Goal: Information Seeking & Learning: Learn about a topic

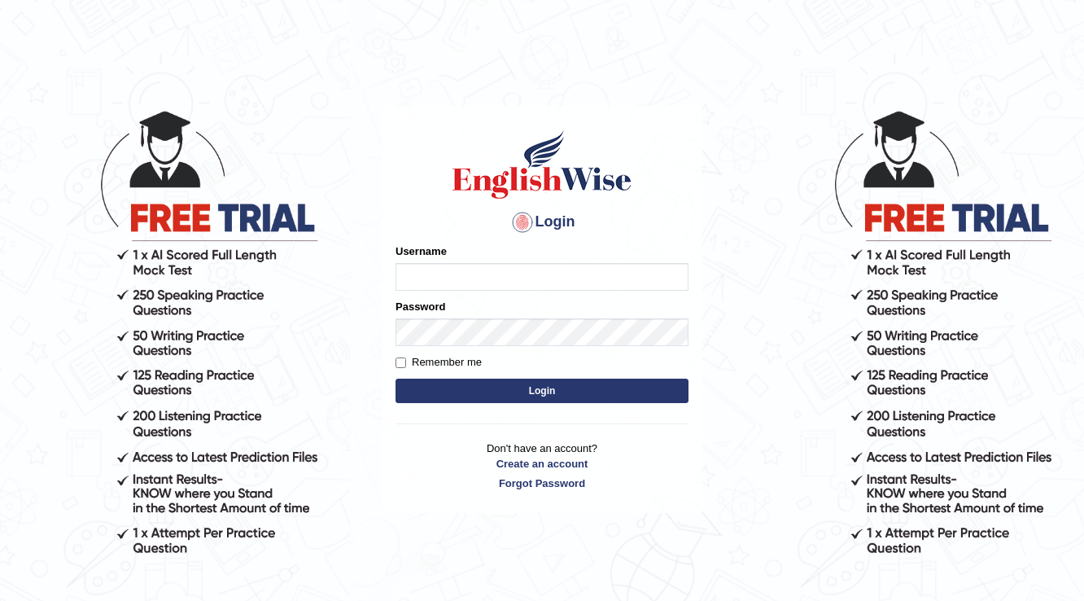
click at [537, 279] on input "Username" at bounding box center [542, 277] width 293 height 28
type input "haderaziz"
click at [592, 398] on button "Login" at bounding box center [542, 390] width 293 height 24
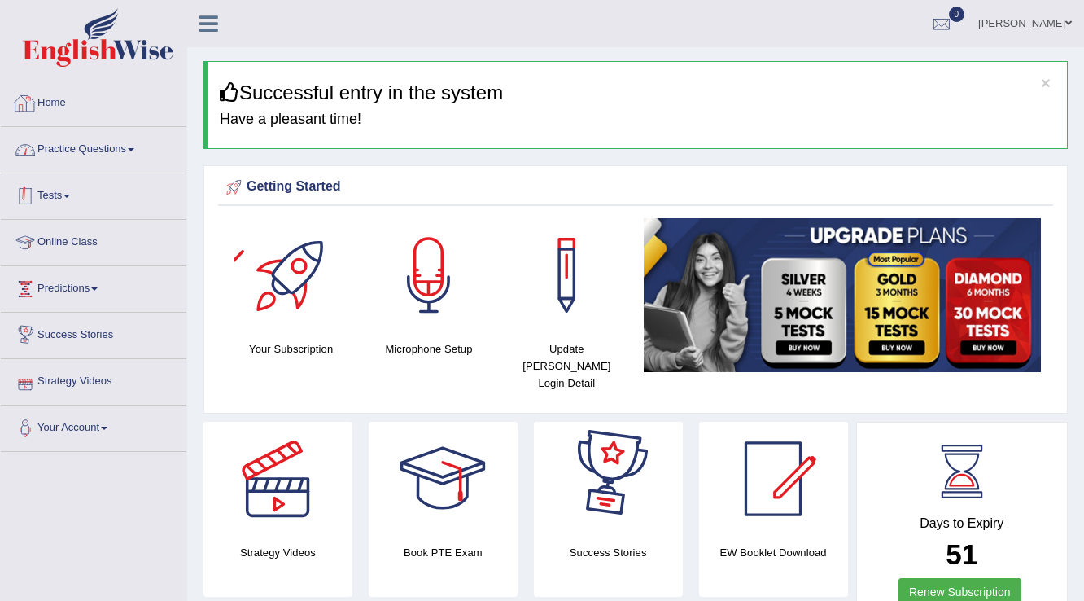
click at [63, 147] on link "Practice Questions" at bounding box center [94, 147] width 186 height 41
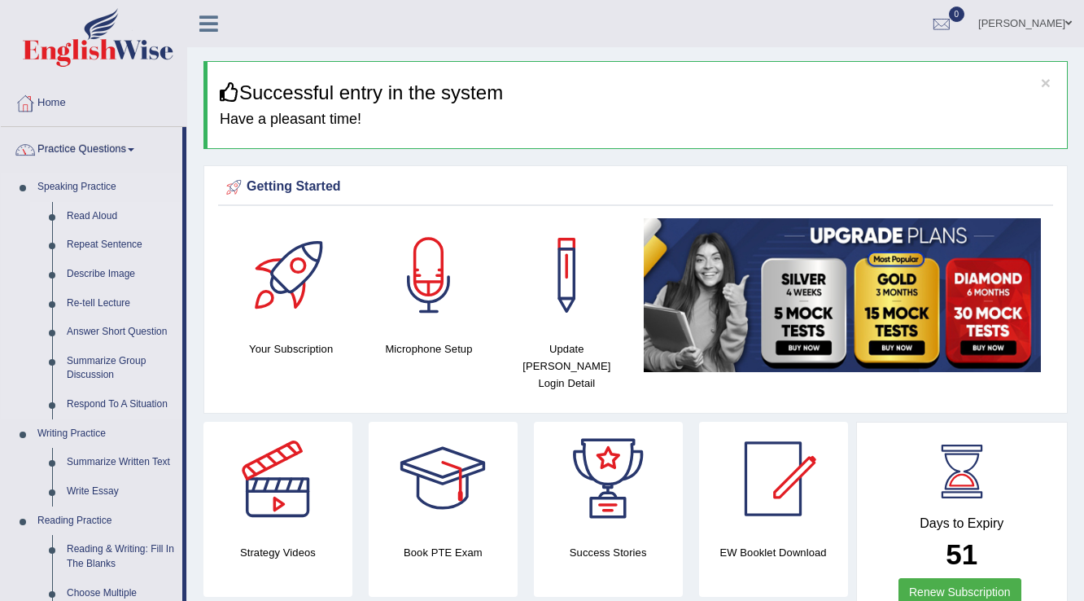
click at [75, 213] on link "Read Aloud" at bounding box center [120, 216] width 123 height 29
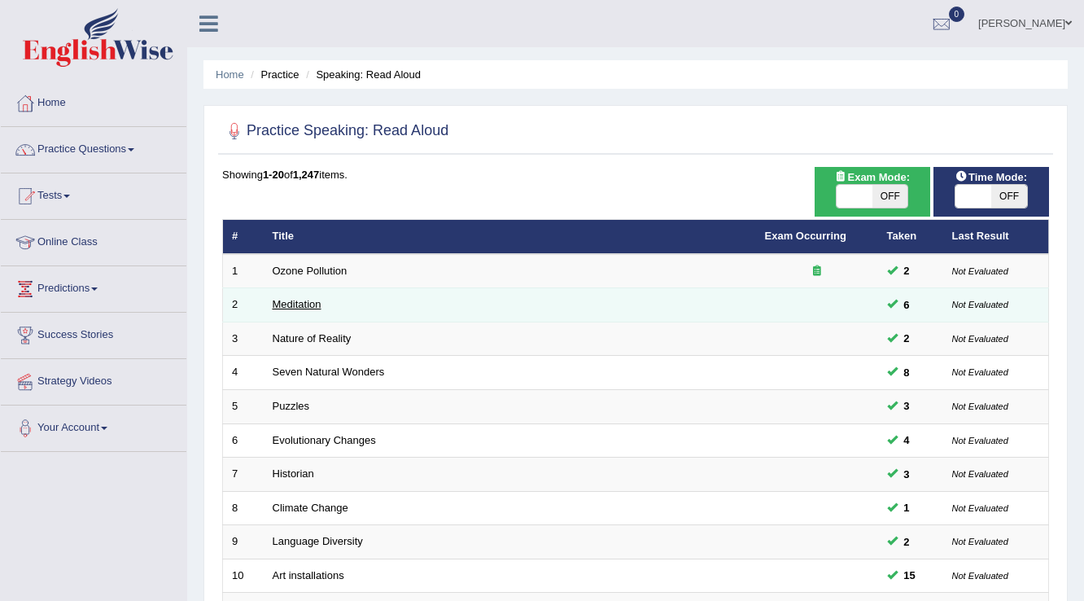
click at [304, 304] on link "Meditation" at bounding box center [297, 304] width 49 height 12
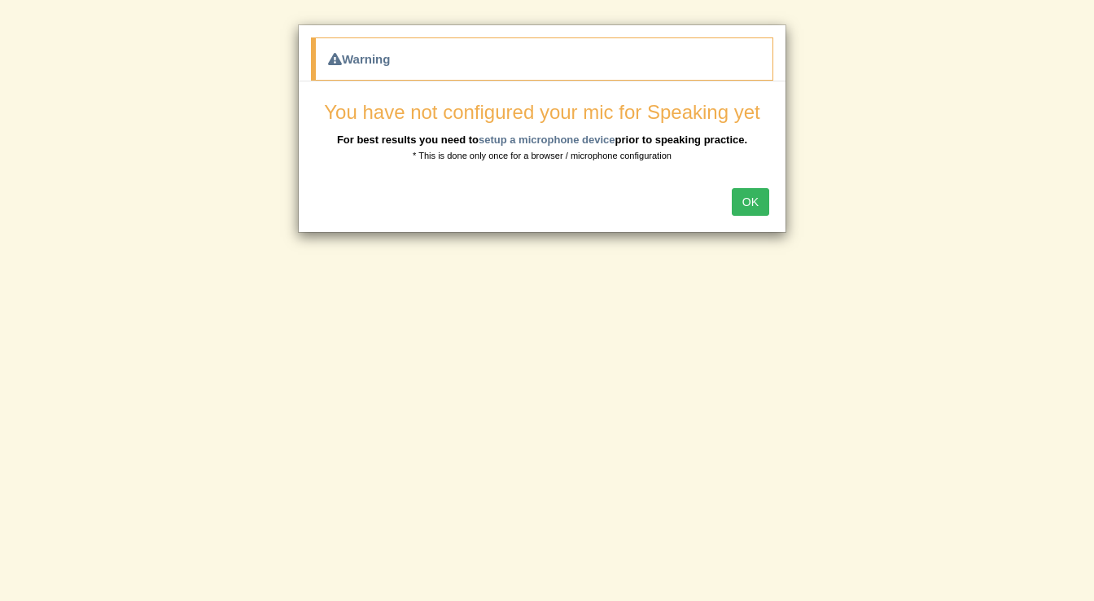
click at [763, 205] on button "OK" at bounding box center [750, 202] width 37 height 28
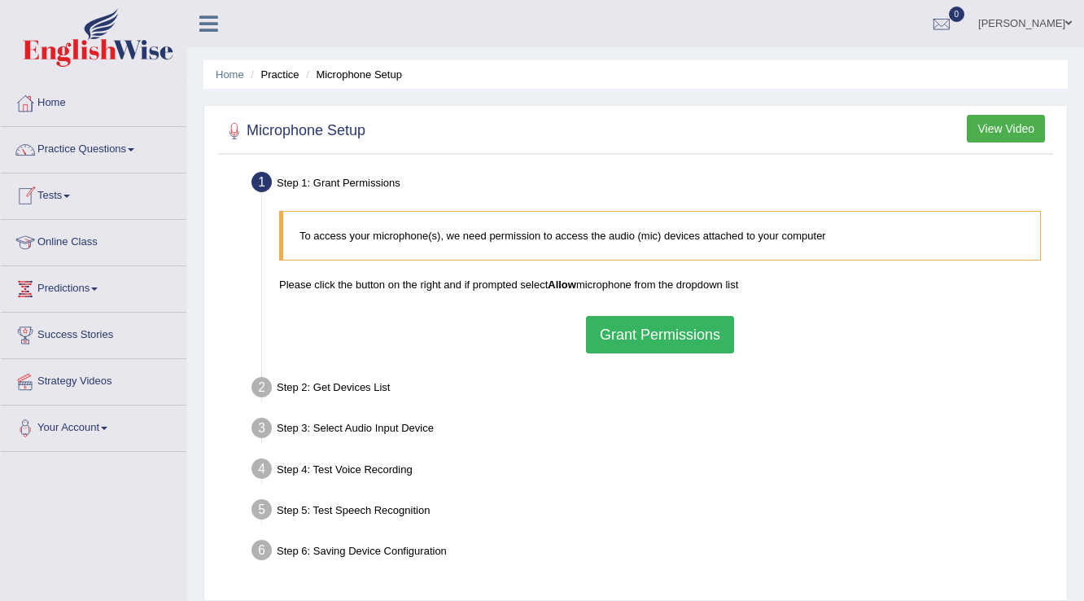
click at [637, 329] on button "Grant Permissions" at bounding box center [660, 334] width 148 height 37
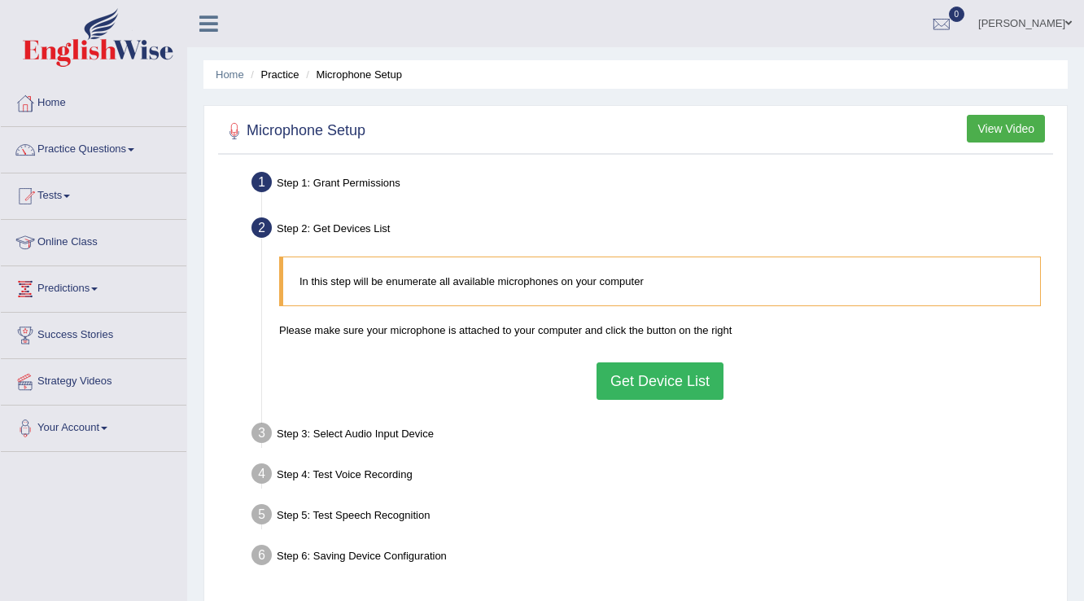
click at [642, 373] on button "Get Device List" at bounding box center [660, 380] width 127 height 37
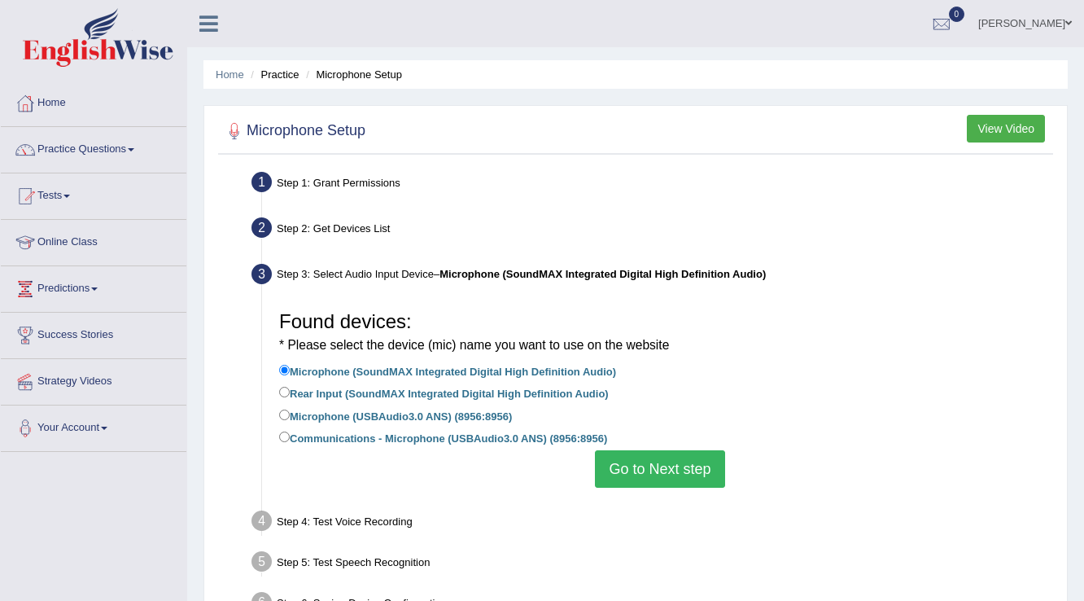
scroll to position [65, 0]
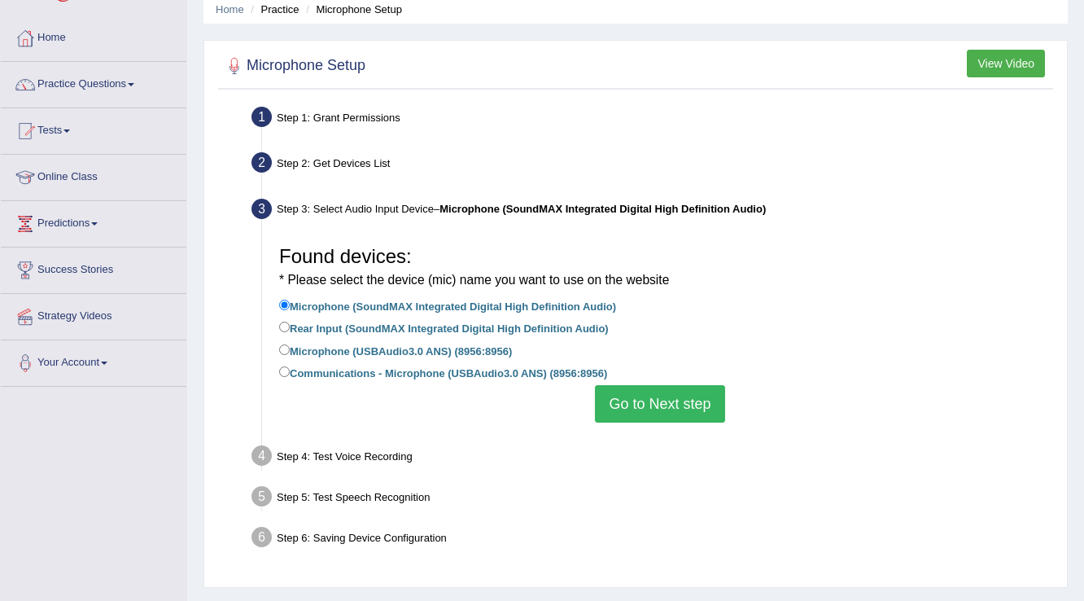
click at [652, 399] on button "Go to Next step" at bounding box center [659, 403] width 129 height 37
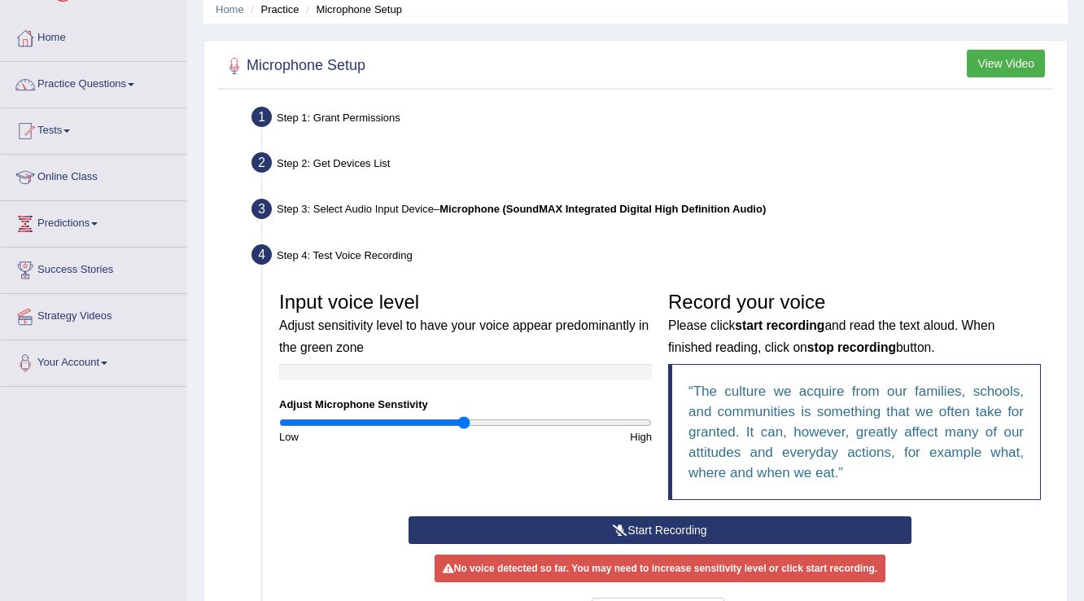
click at [680, 531] on button "Start Recording" at bounding box center [660, 530] width 502 height 28
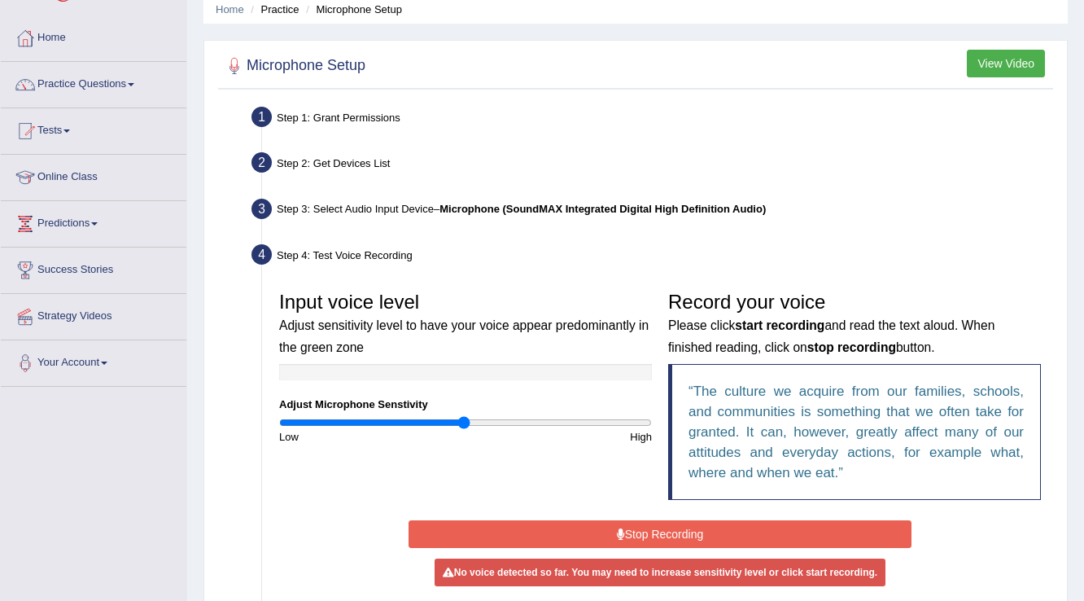
click at [680, 531] on button "Stop Recording" at bounding box center [660, 534] width 502 height 28
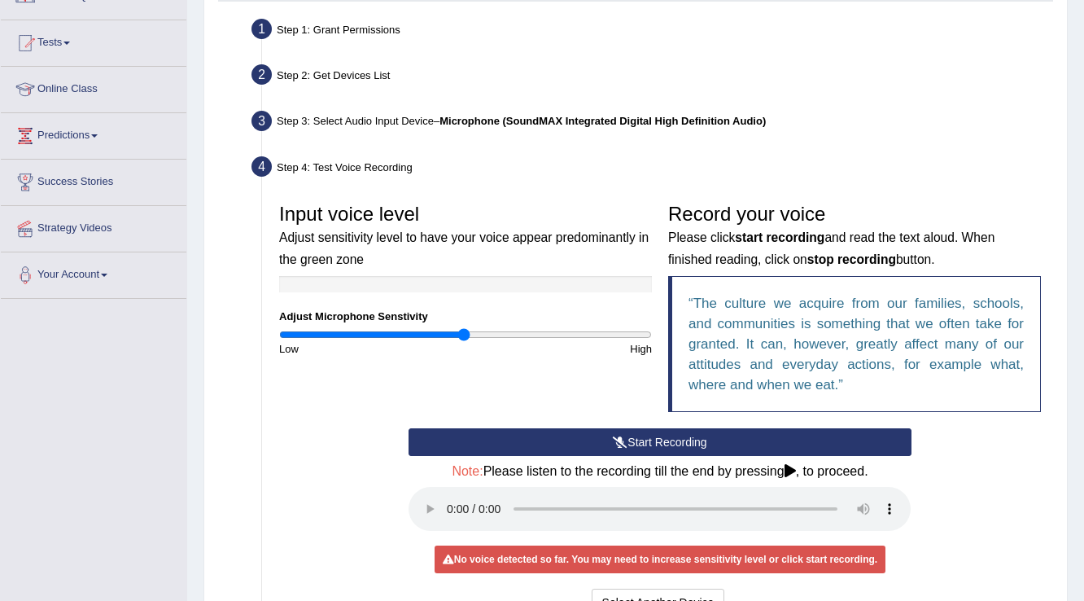
scroll to position [283, 0]
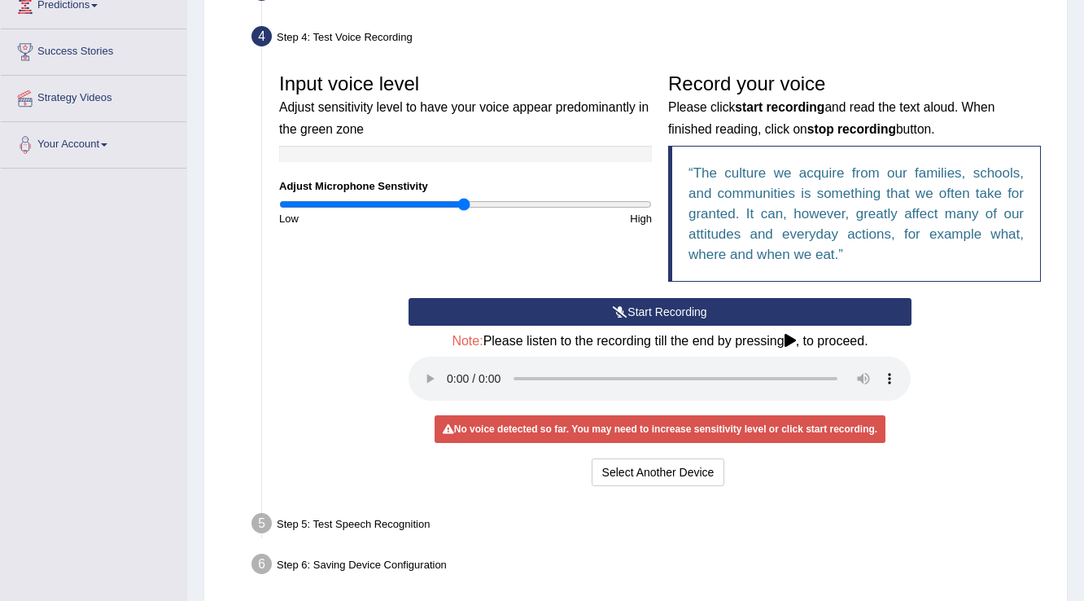
click at [925, 491] on div "Input voice level Adjust sensitivity level to have your voice appear predominan…" at bounding box center [660, 277] width 778 height 441
click at [663, 485] on div "Select Another Device Voice is ok. Go to Next step" at bounding box center [660, 474] width 502 height 32
click at [667, 479] on button "Select Another Device" at bounding box center [658, 472] width 133 height 28
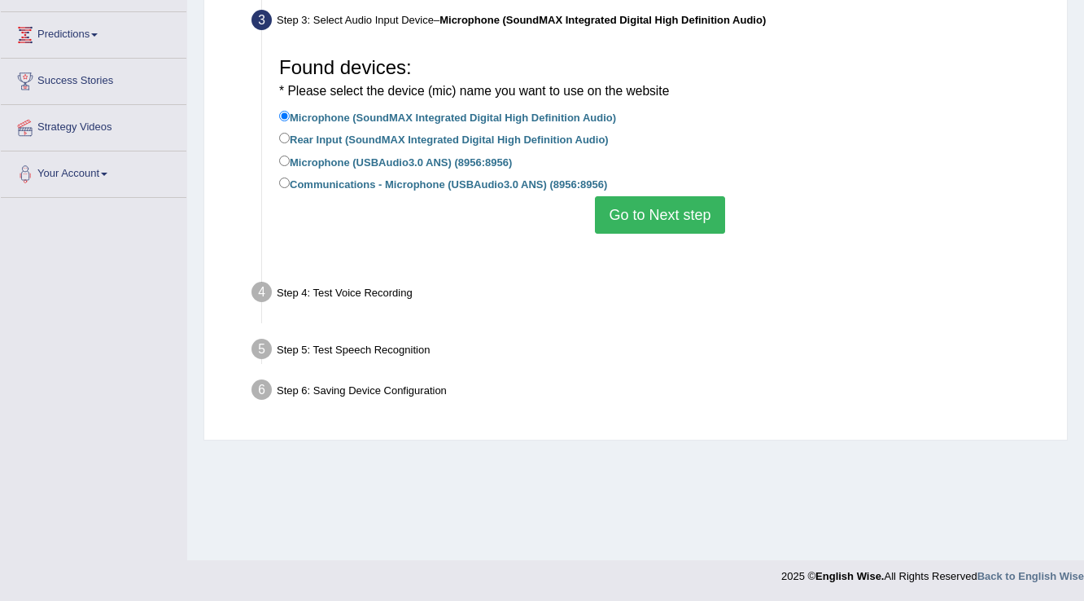
scroll to position [254, 0]
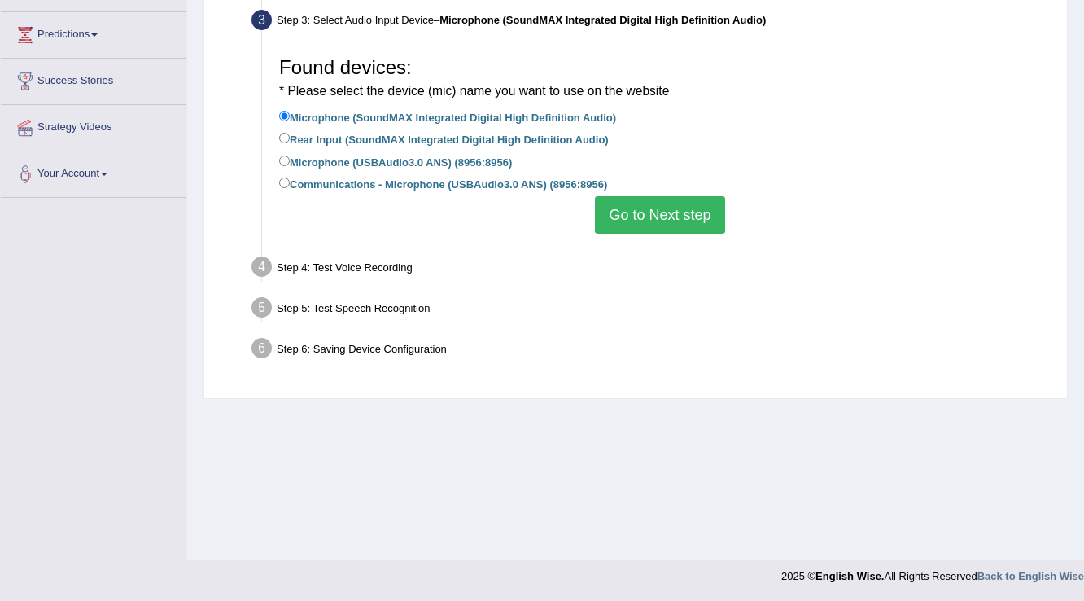
click at [661, 218] on button "Go to Next step" at bounding box center [659, 214] width 129 height 37
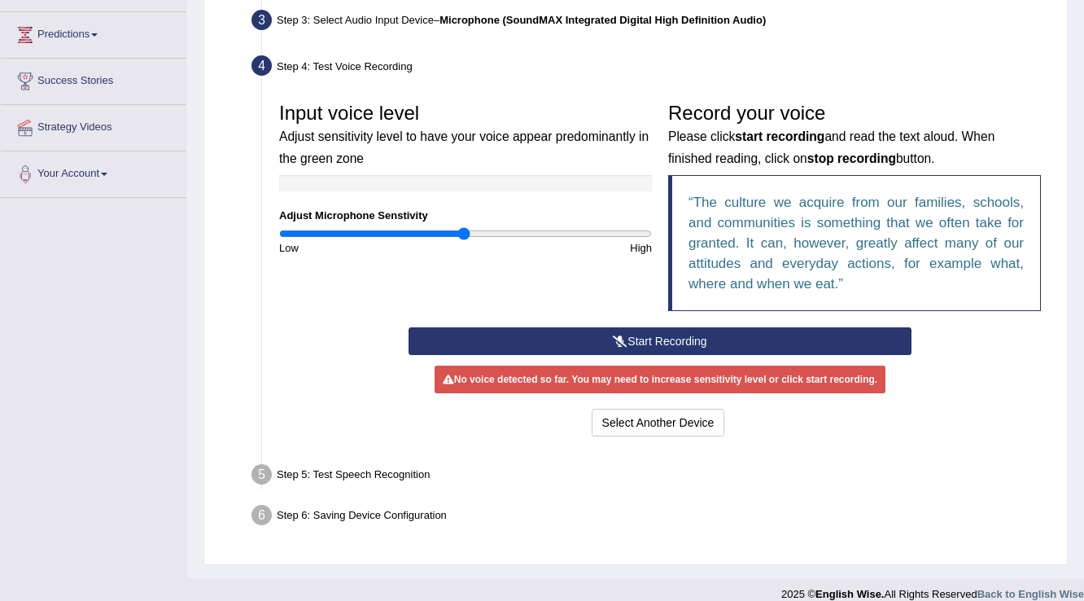
click at [676, 339] on button "Start Recording" at bounding box center [660, 341] width 502 height 28
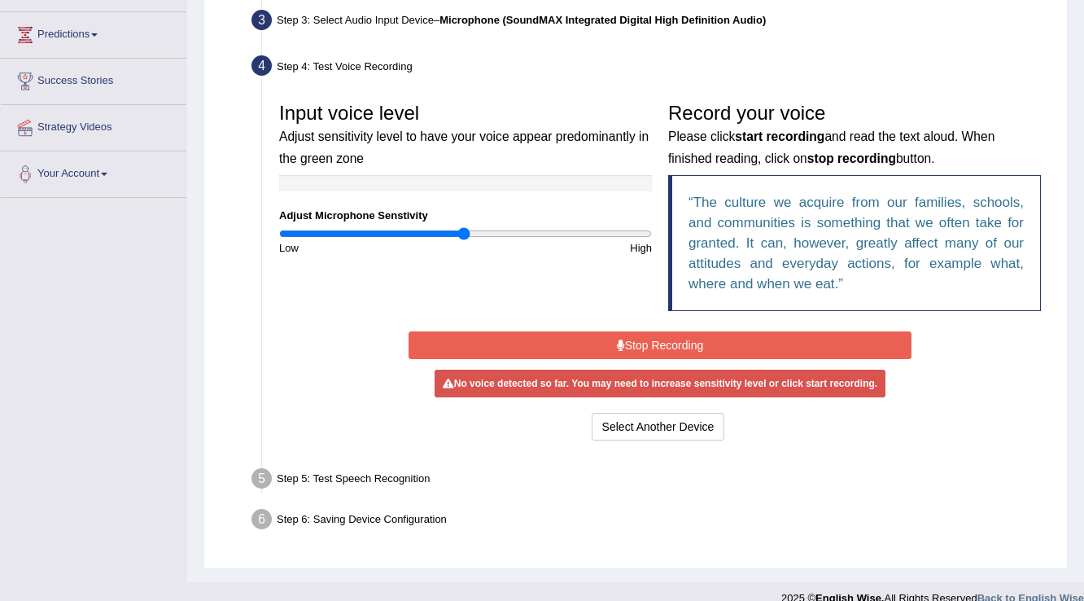
click at [685, 349] on button "Stop Recording" at bounding box center [660, 345] width 502 height 28
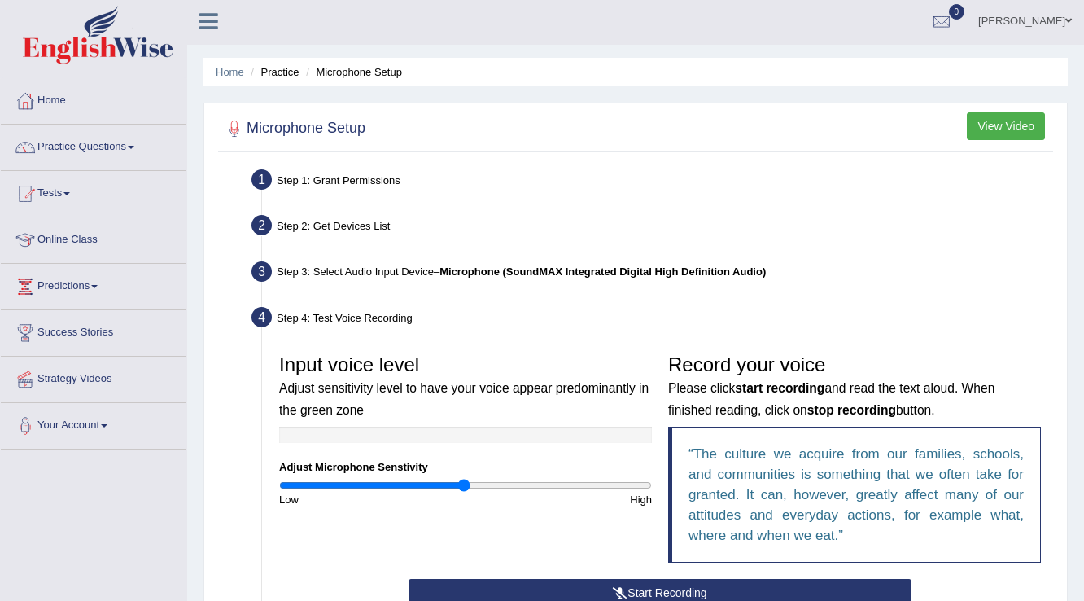
scroll to position [0, 0]
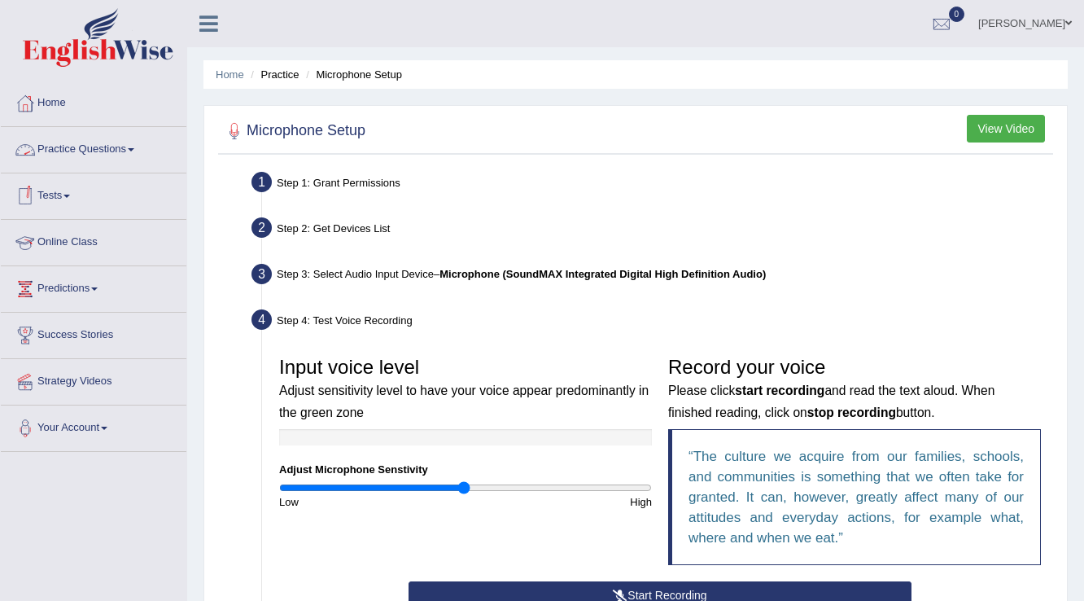
drag, startPoint x: 207, startPoint y: 215, endPoint x: 199, endPoint y: 218, distance: 8.8
click at [204, 217] on div "Microphone Setup View Video Step 1: Grant Permissions To access your microphone…" at bounding box center [635, 501] width 864 height 793
click at [101, 156] on link "Practice Questions" at bounding box center [94, 147] width 186 height 41
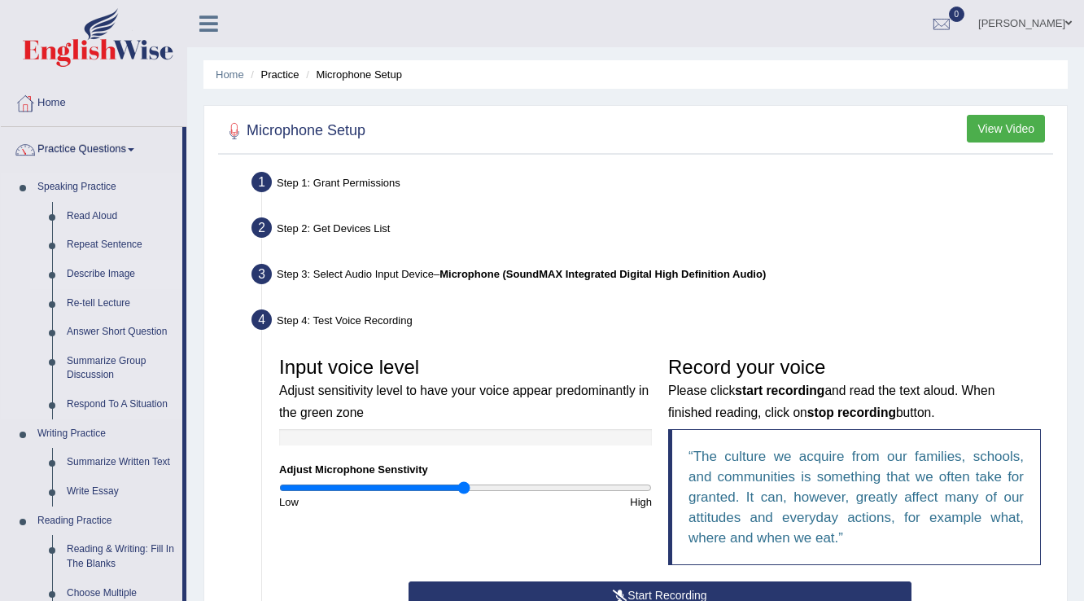
click at [98, 274] on link "Describe Image" at bounding box center [120, 274] width 123 height 29
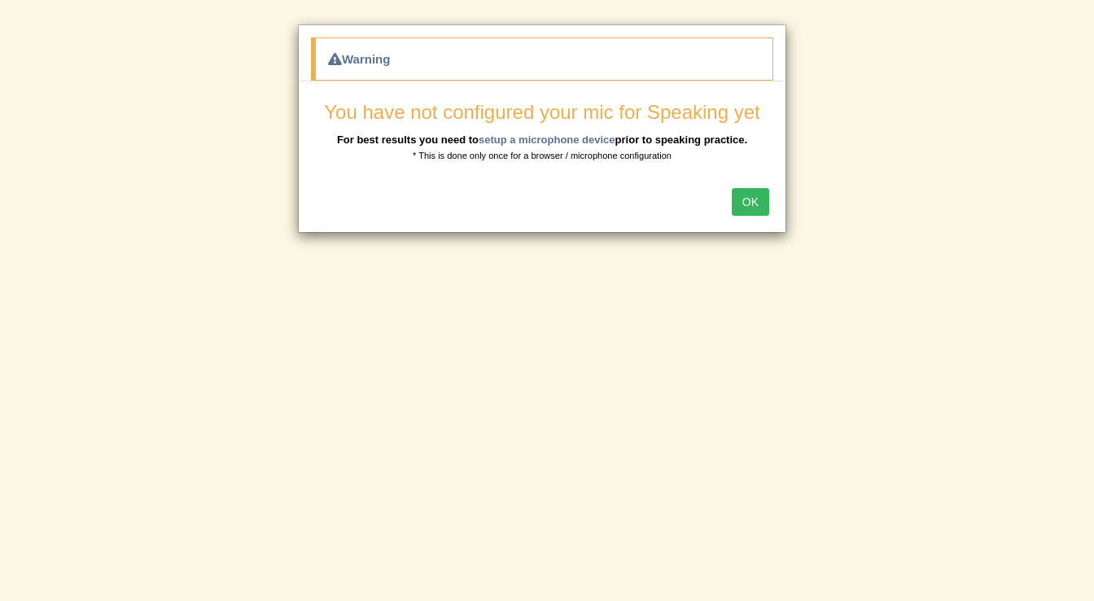
drag, startPoint x: 759, startPoint y: 200, endPoint x: 733, endPoint y: 260, distance: 64.9
click at [749, 259] on div "Warning You have not configured your mic for Speaking yet For best results you …" at bounding box center [547, 300] width 1094 height 601
click at [745, 182] on div "OK" at bounding box center [542, 203] width 487 height 57
click at [742, 192] on button "OK" at bounding box center [750, 202] width 37 height 28
click at [746, 192] on button "OK" at bounding box center [750, 202] width 37 height 28
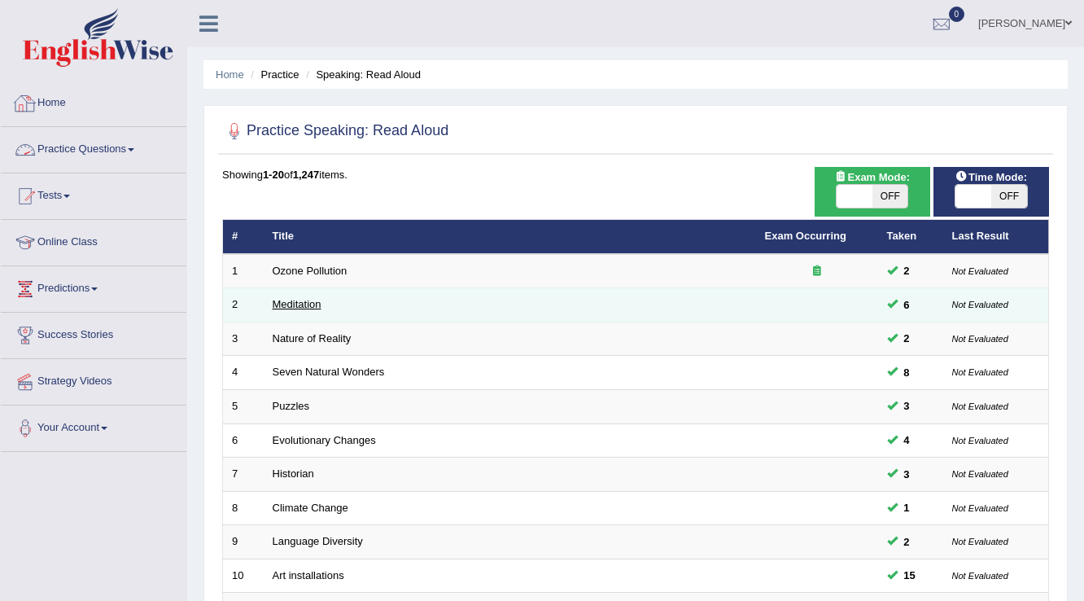
click at [305, 301] on link "Meditation" at bounding box center [297, 304] width 49 height 12
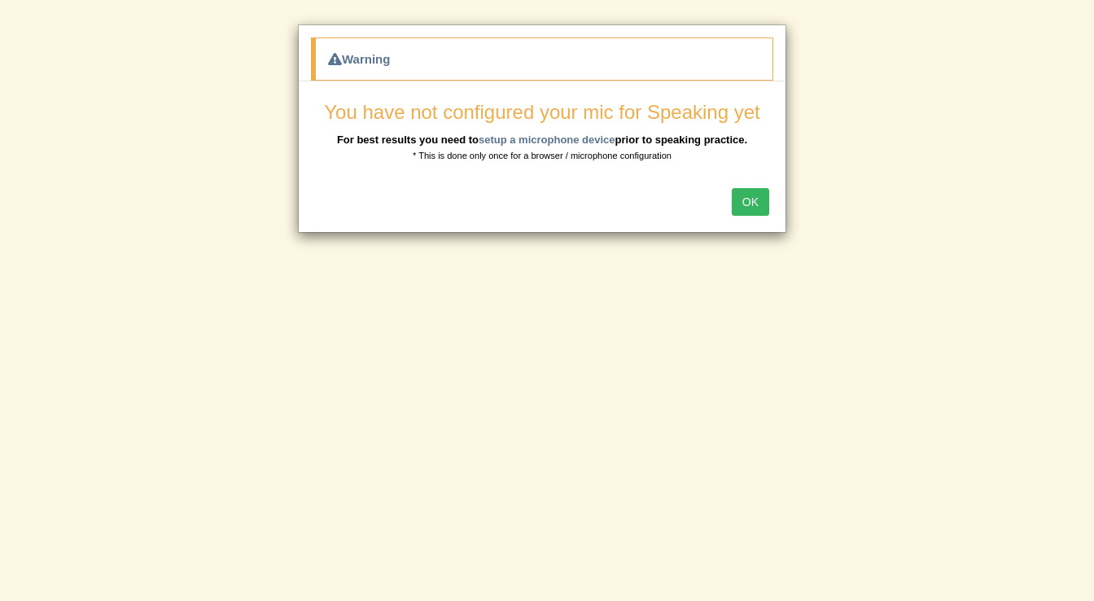
click at [755, 212] on button "OK" at bounding box center [750, 202] width 37 height 28
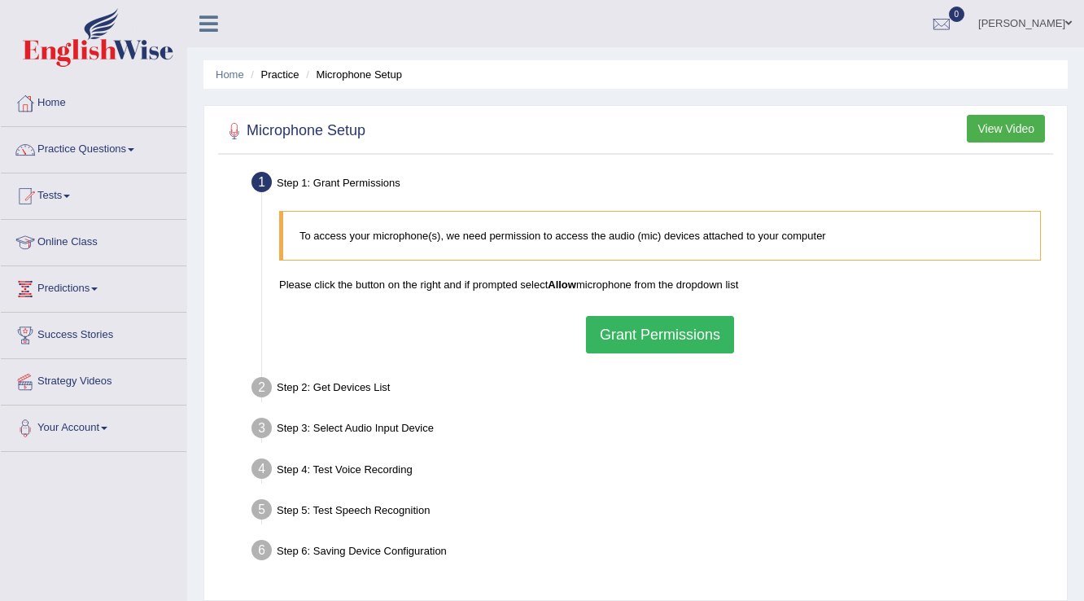
click at [699, 320] on button "Grant Permissions" at bounding box center [660, 334] width 148 height 37
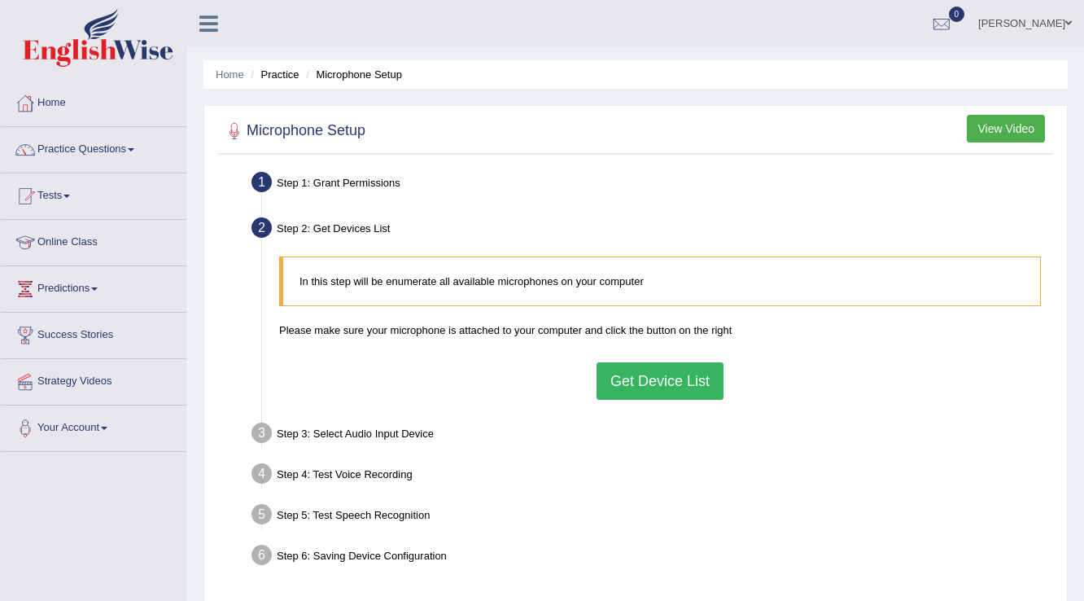
click at [663, 374] on button "Get Device List" at bounding box center [660, 380] width 127 height 37
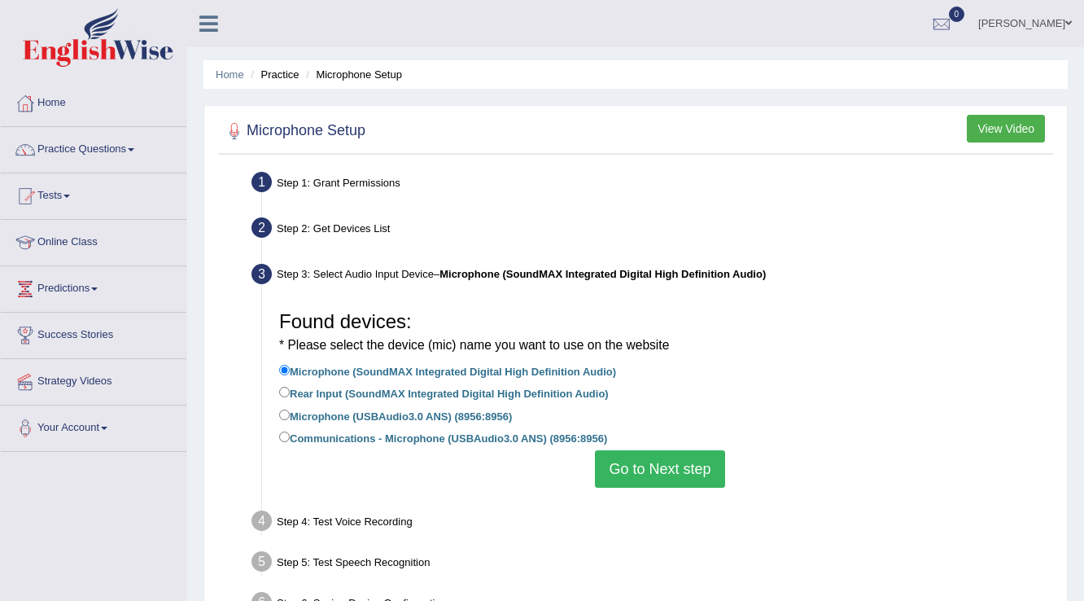
click at [651, 470] on button "Go to Next step" at bounding box center [659, 468] width 129 height 37
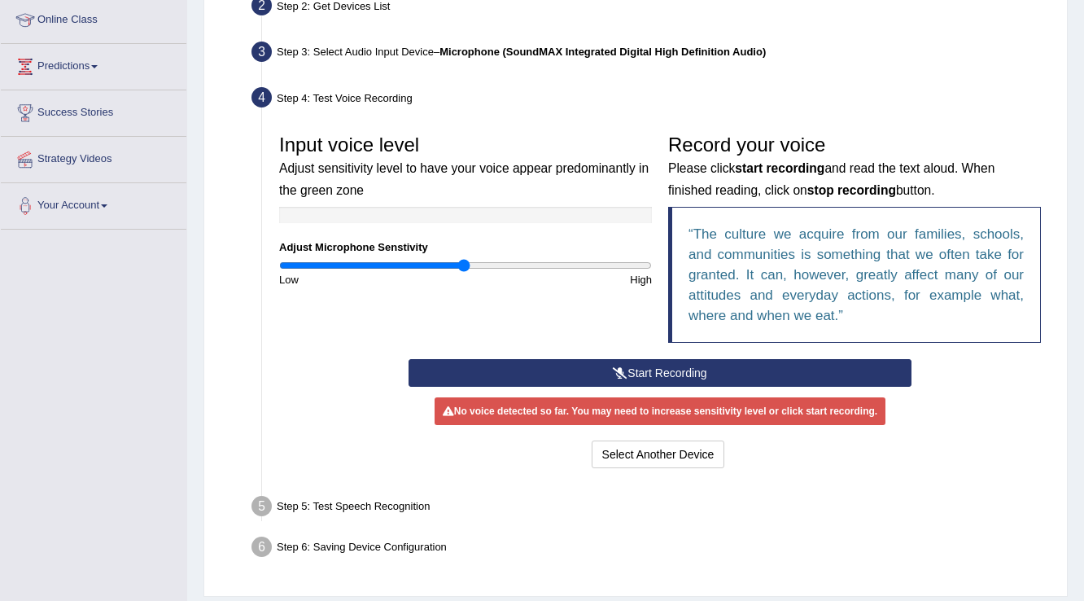
scroll to position [260, 0]
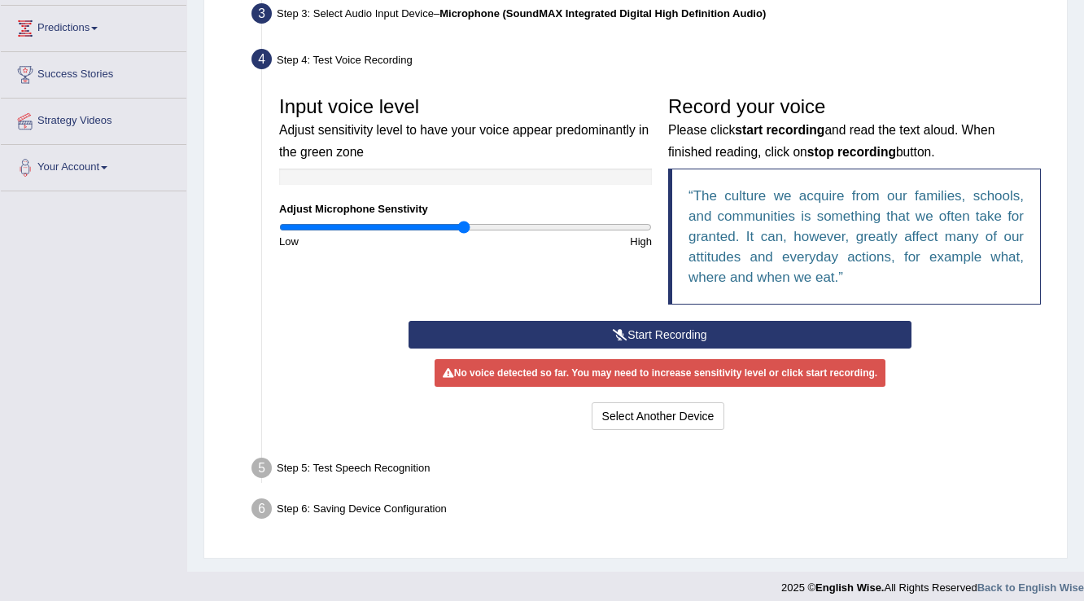
click at [663, 343] on button "Start Recording" at bounding box center [660, 335] width 502 height 28
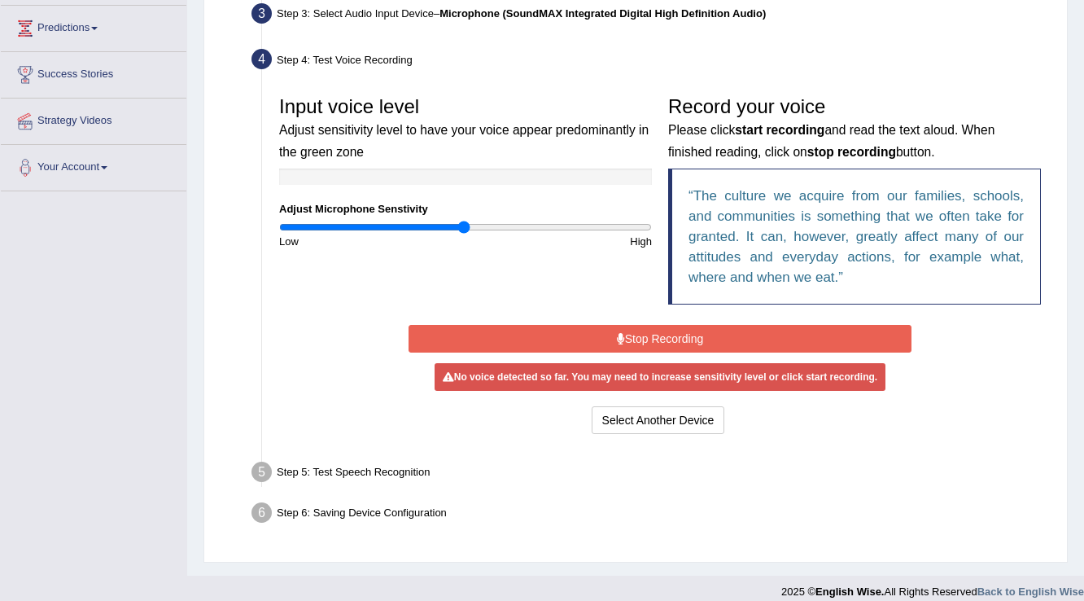
click at [663, 343] on button "Stop Recording" at bounding box center [660, 339] width 502 height 28
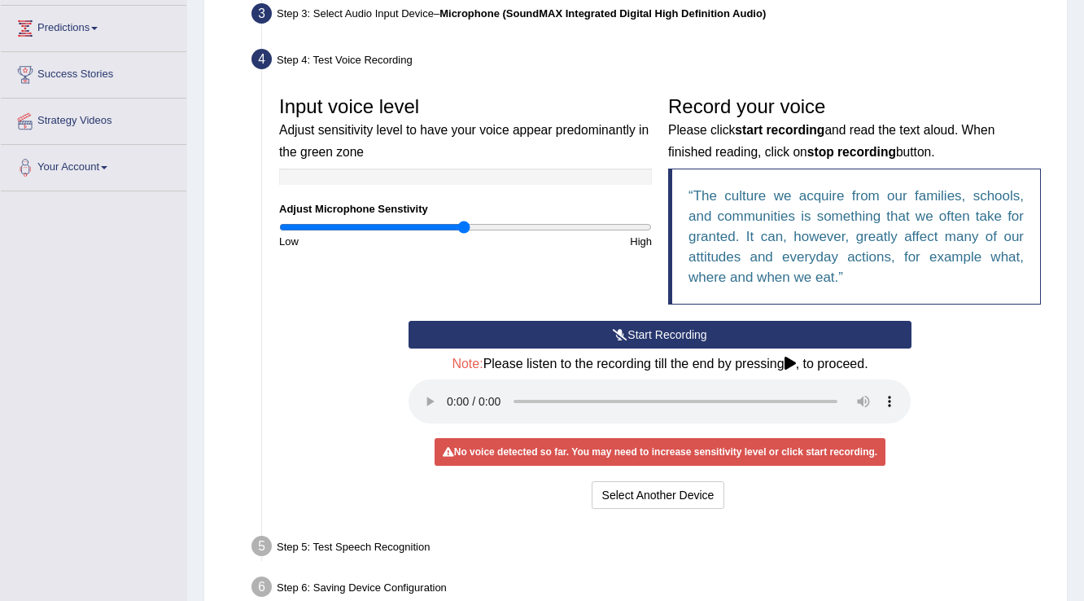
click at [564, 444] on div "No voice detected so far. You may need to increase sensitivity level or click s…" at bounding box center [660, 452] width 451 height 28
click at [555, 449] on div "No voice detected so far. You may need to increase sensitivity level or click s…" at bounding box center [660, 452] width 451 height 28
click at [702, 333] on button "Start Recording" at bounding box center [660, 335] width 502 height 28
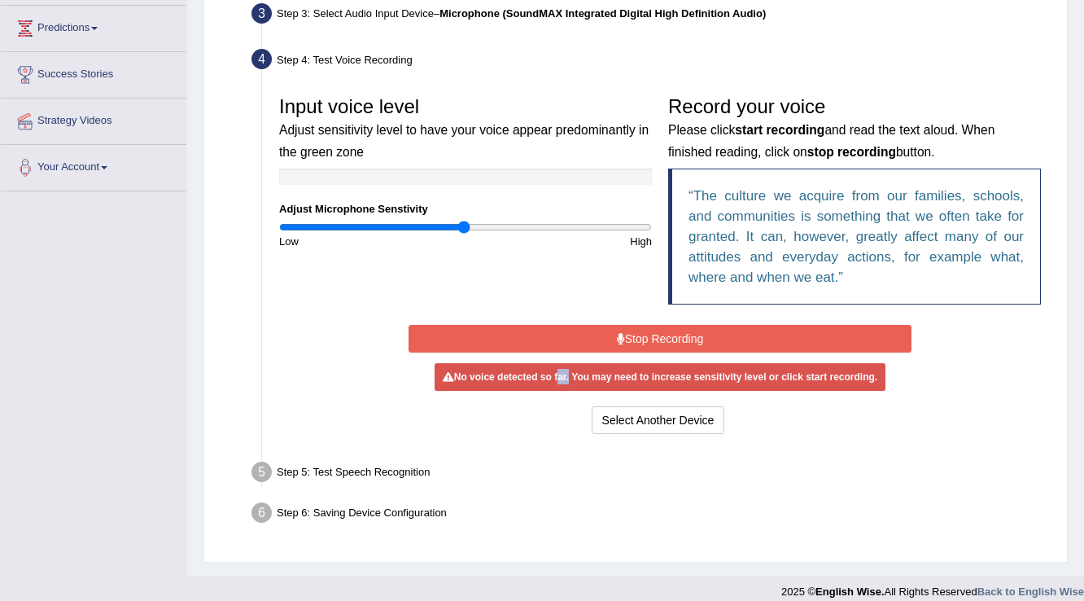
click at [664, 340] on button "Stop Recording" at bounding box center [660, 339] width 502 height 28
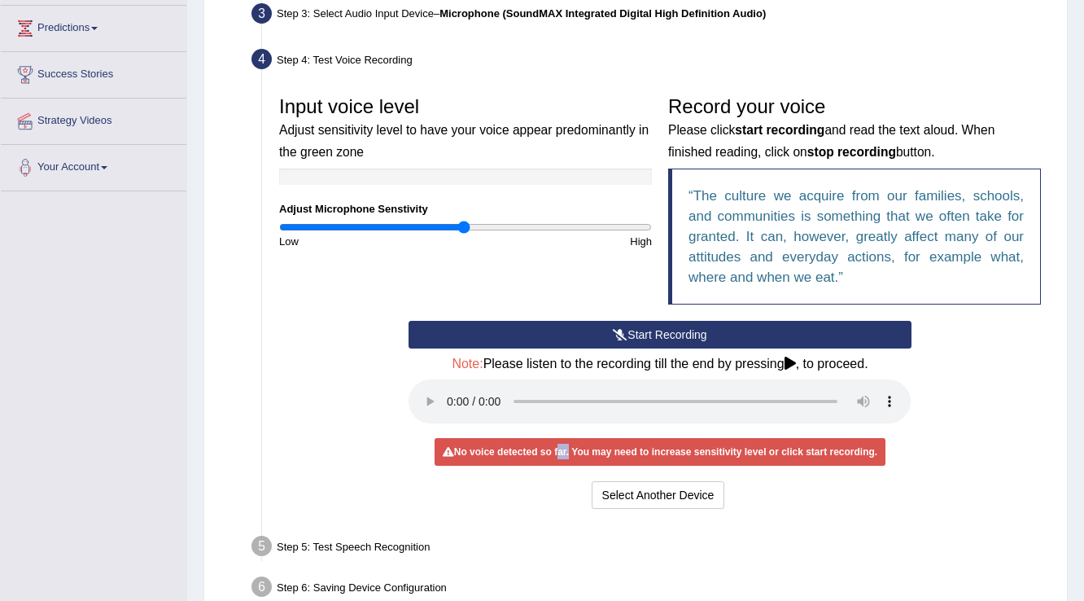
click at [564, 342] on button "Start Recording" at bounding box center [660, 335] width 502 height 28
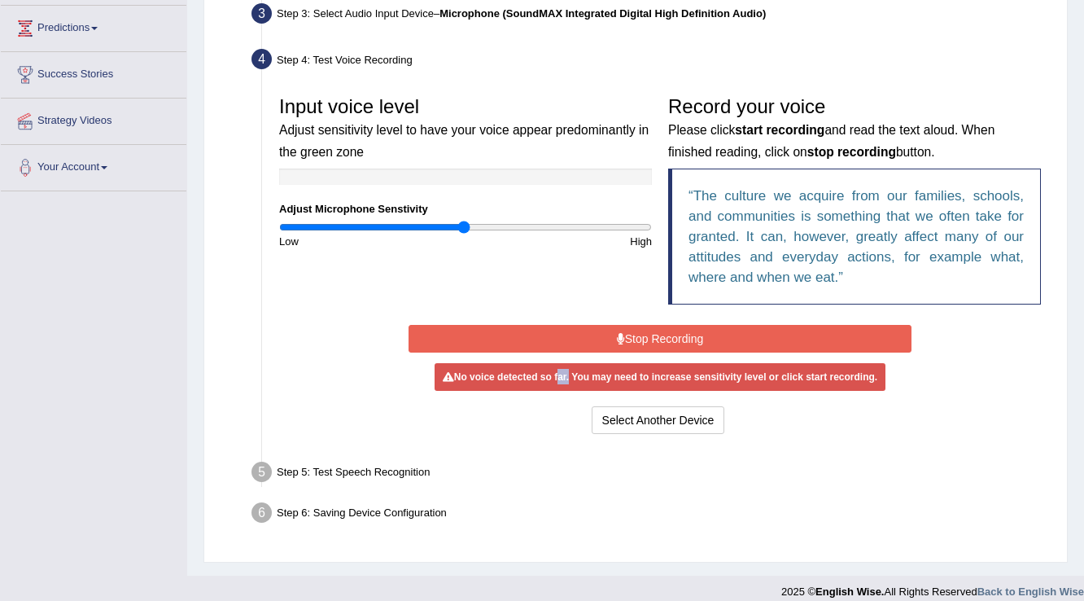
click at [562, 343] on button "Stop Recording" at bounding box center [660, 339] width 502 height 28
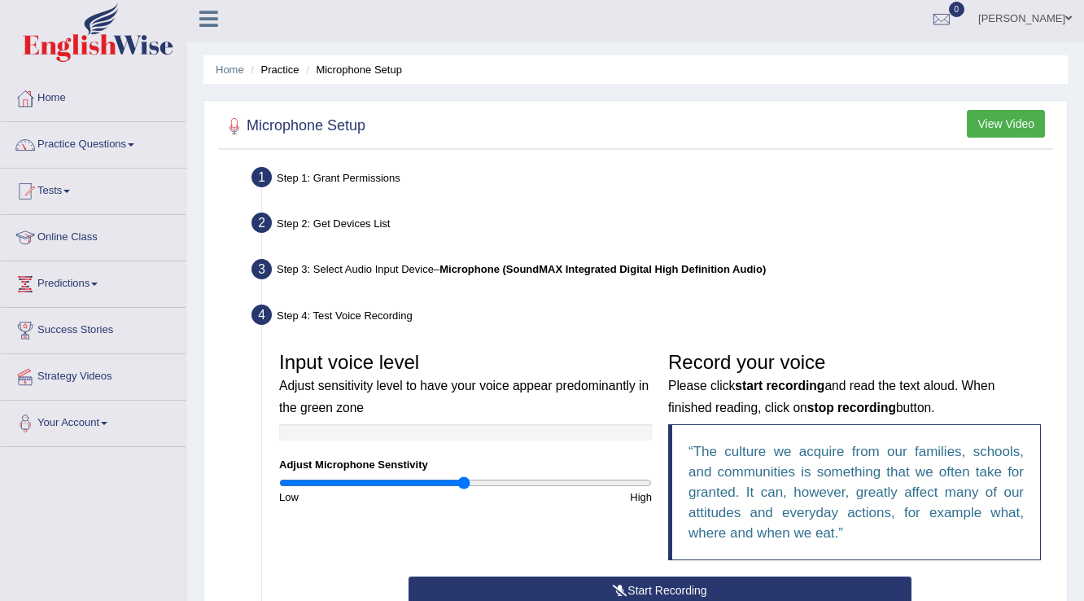
scroll to position [0, 0]
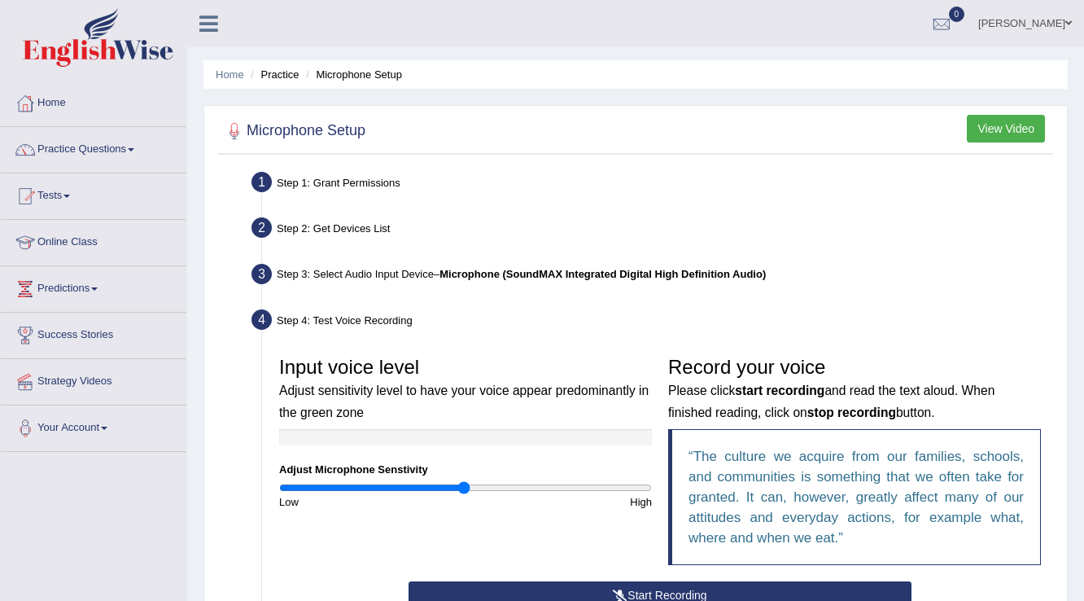
click at [1044, 27] on link "hader aziz" at bounding box center [1025, 21] width 118 height 42
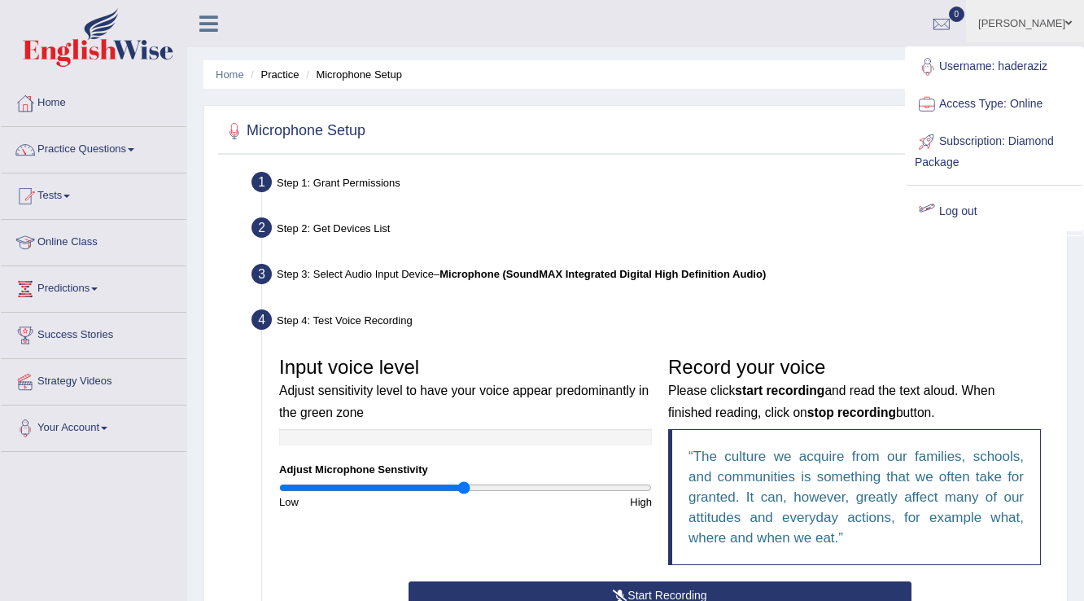
click at [968, 287] on div "Step 3: Select Audio Input Device – Microphone (SoundMAX Integrated Digital Hig…" at bounding box center [652, 277] width 816 height 36
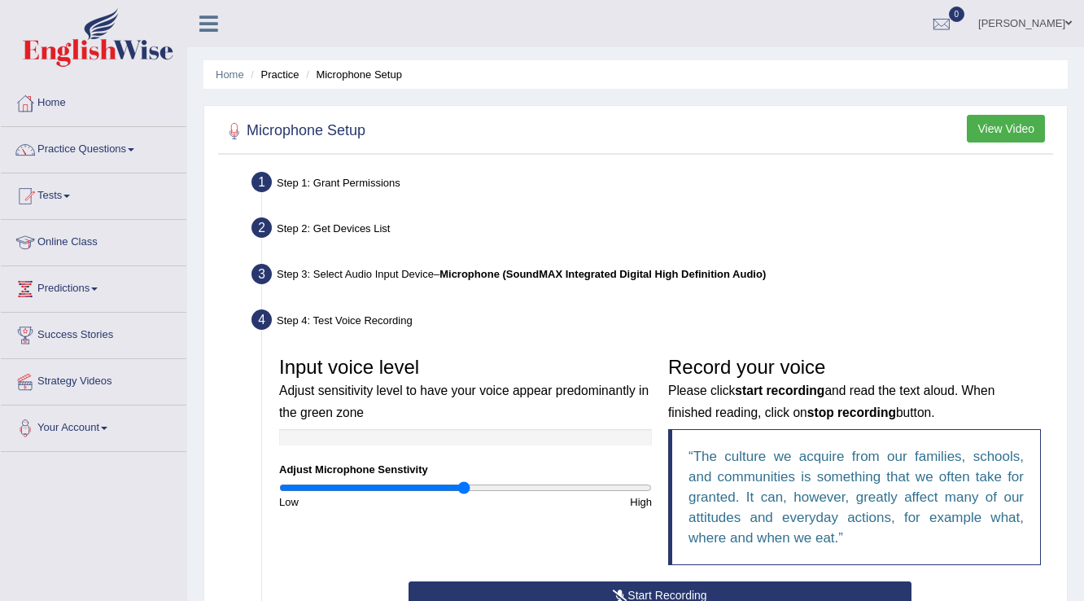
click at [1039, 18] on link "hader aziz" at bounding box center [1025, 21] width 118 height 42
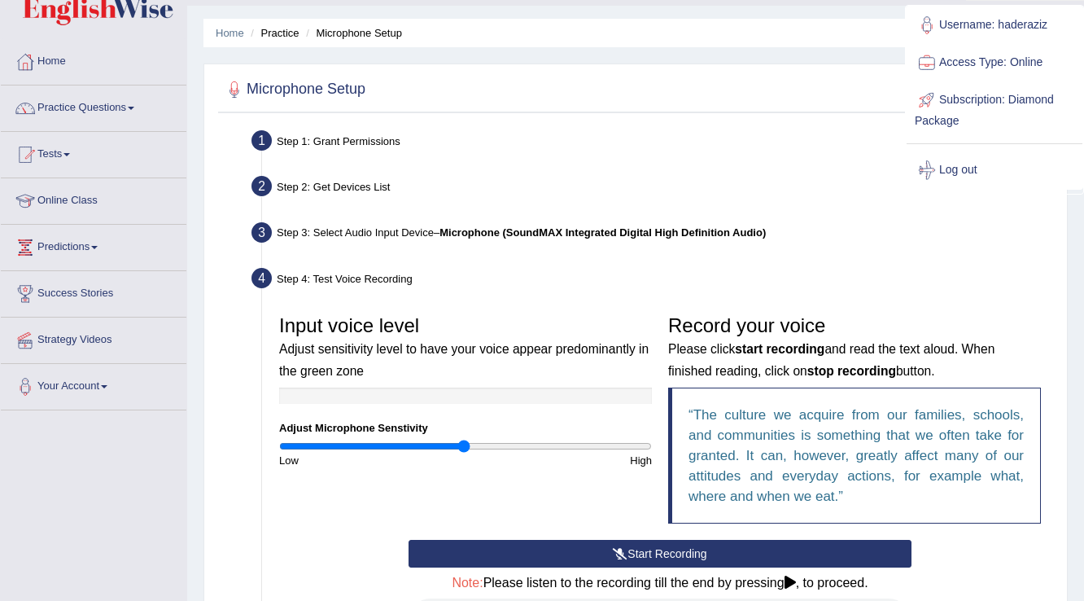
scroll to position [65, 0]
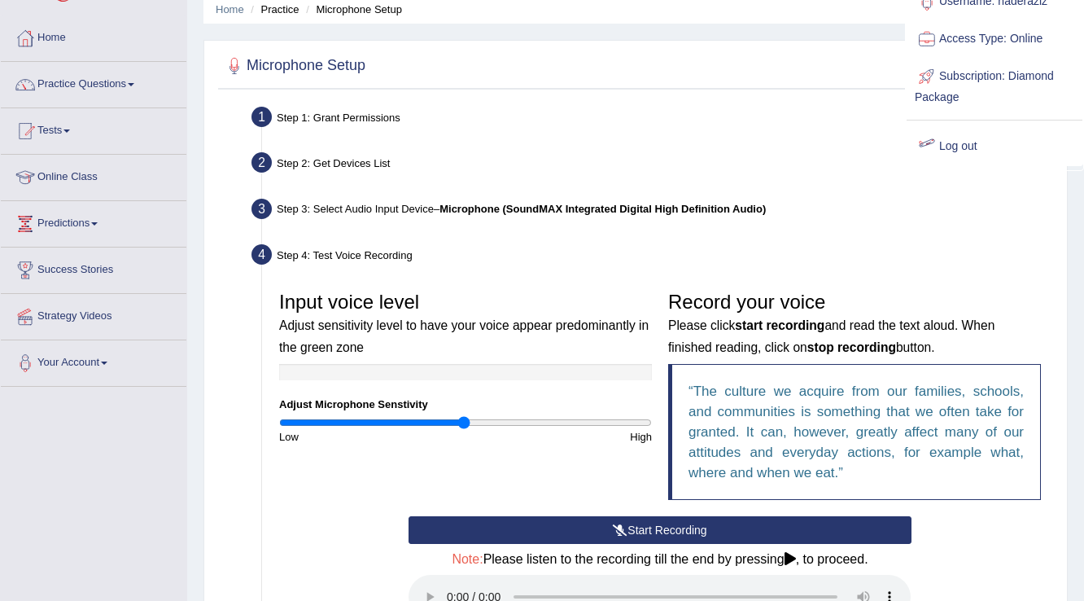
click at [954, 137] on link "Log out" at bounding box center [995, 146] width 176 height 37
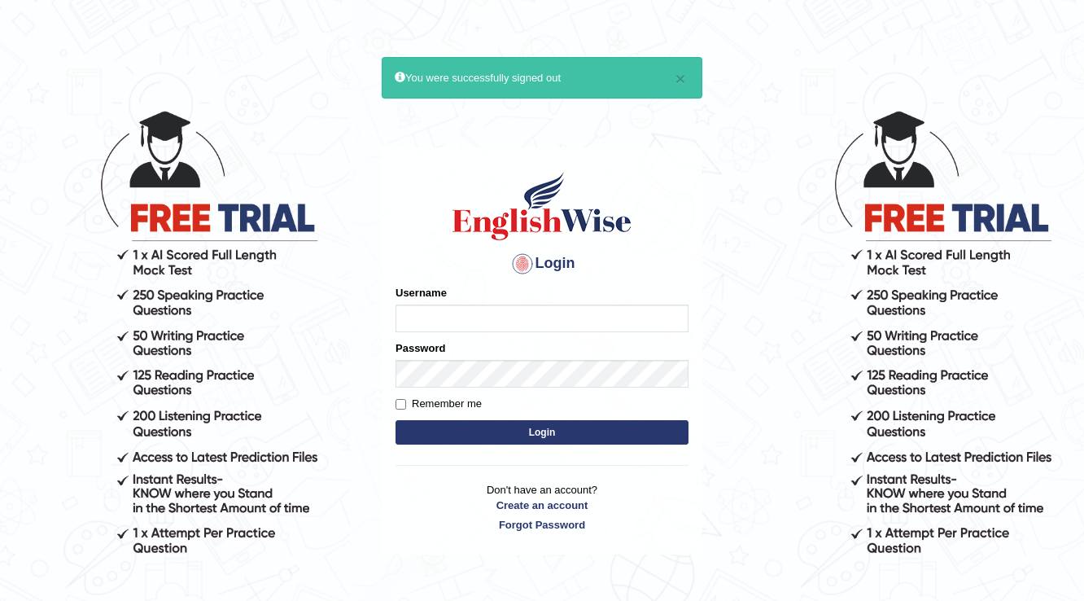
click at [597, 322] on input "Username" at bounding box center [542, 318] width 293 height 28
type input "haderaziz"
click at [623, 438] on button "Login" at bounding box center [542, 432] width 293 height 24
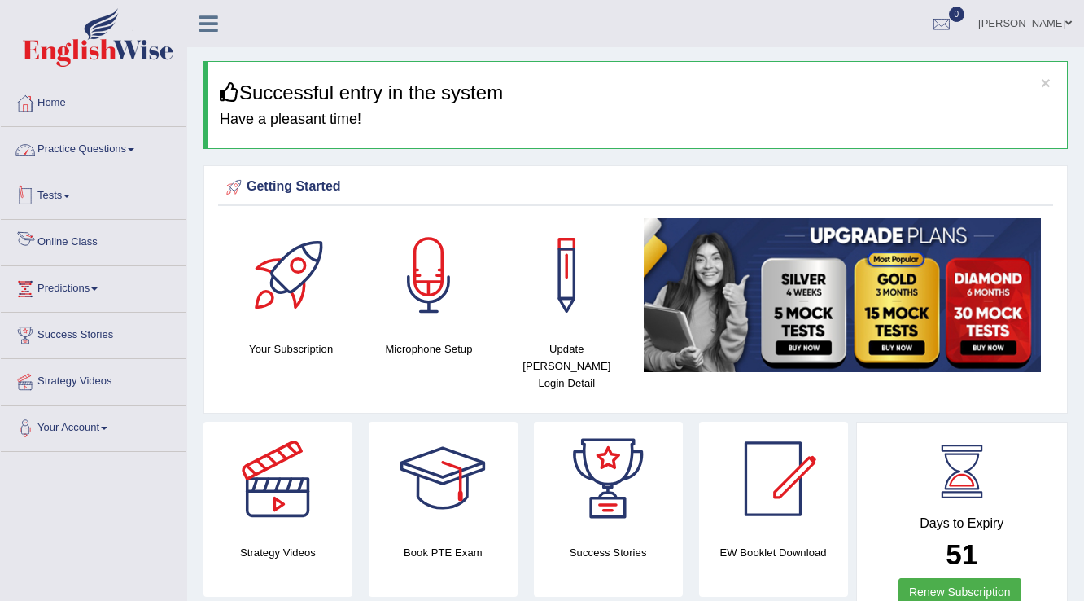
click at [135, 143] on link "Practice Questions" at bounding box center [94, 147] width 186 height 41
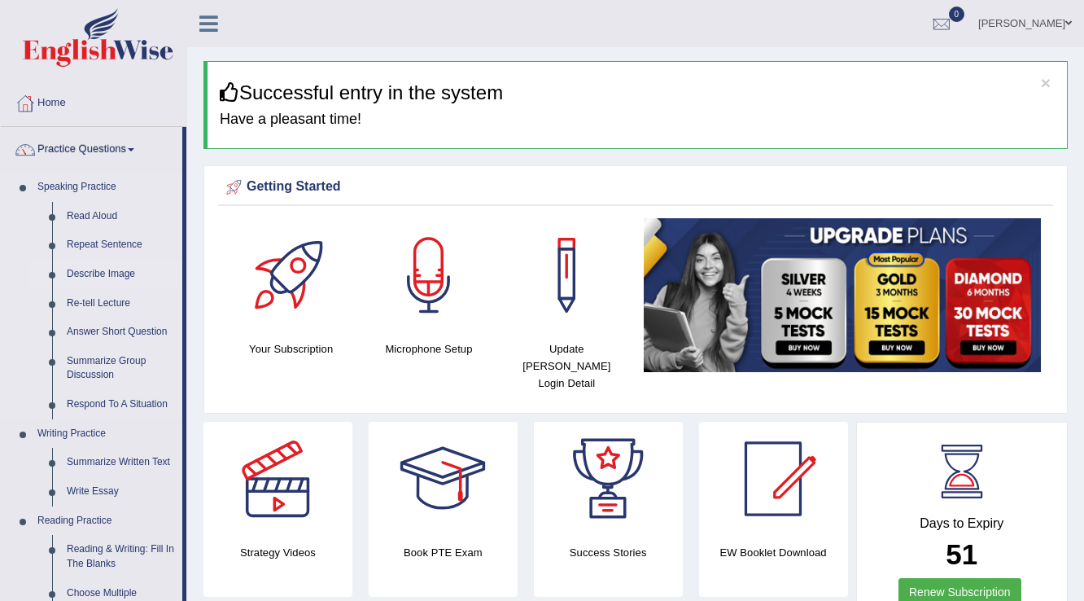
click at [95, 276] on link "Describe Image" at bounding box center [120, 274] width 123 height 29
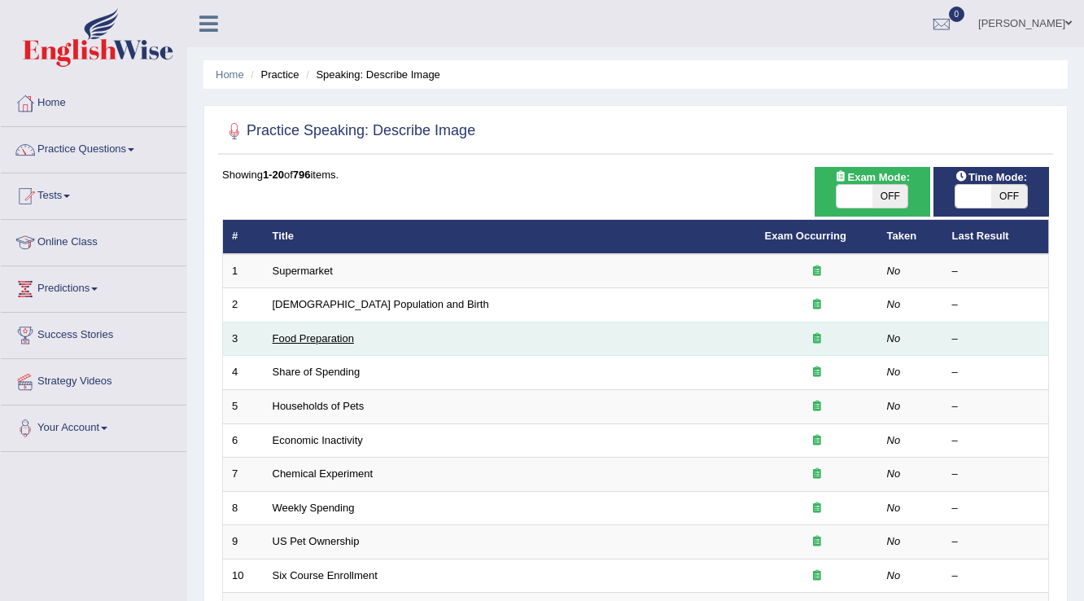
click at [285, 335] on link "Food Preparation" at bounding box center [313, 338] width 81 height 12
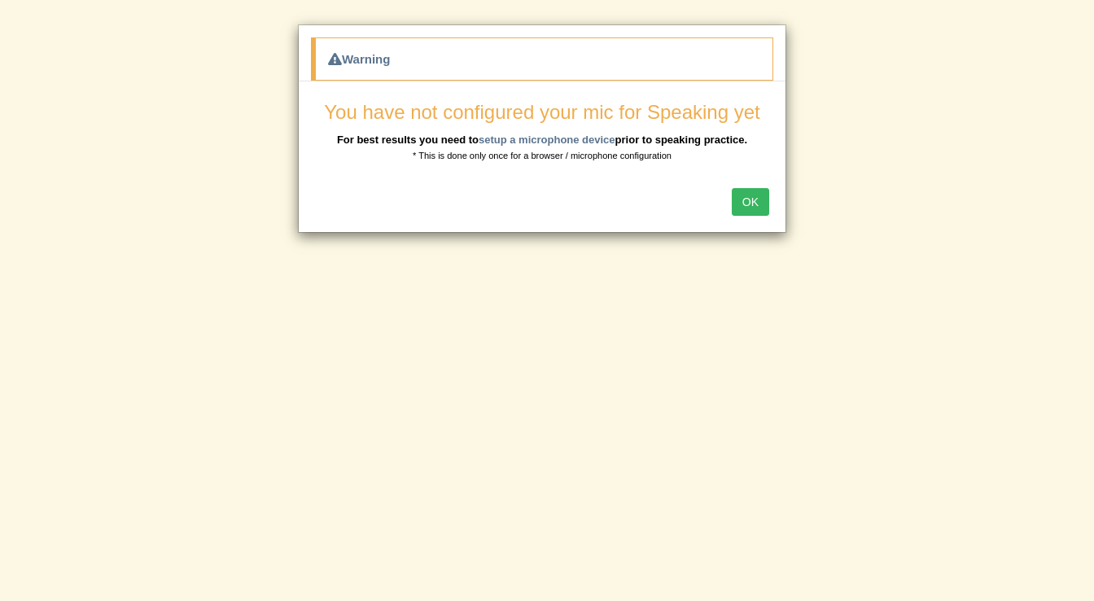
click at [759, 203] on button "OK" at bounding box center [750, 202] width 37 height 28
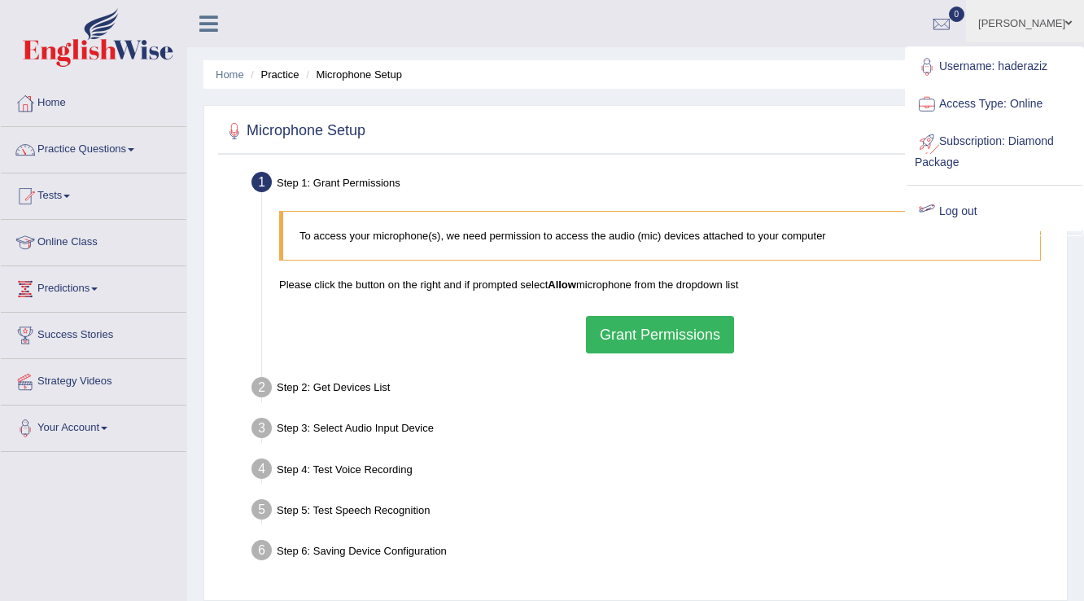
click at [945, 218] on link "Log out" at bounding box center [995, 211] width 176 height 37
